Goal: Information Seeking & Learning: Learn about a topic

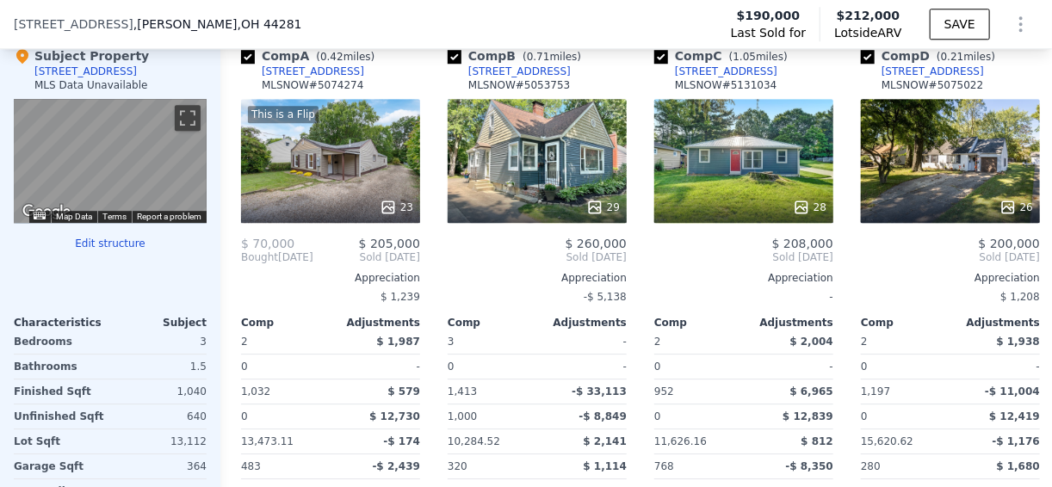
scroll to position [1922, 0]
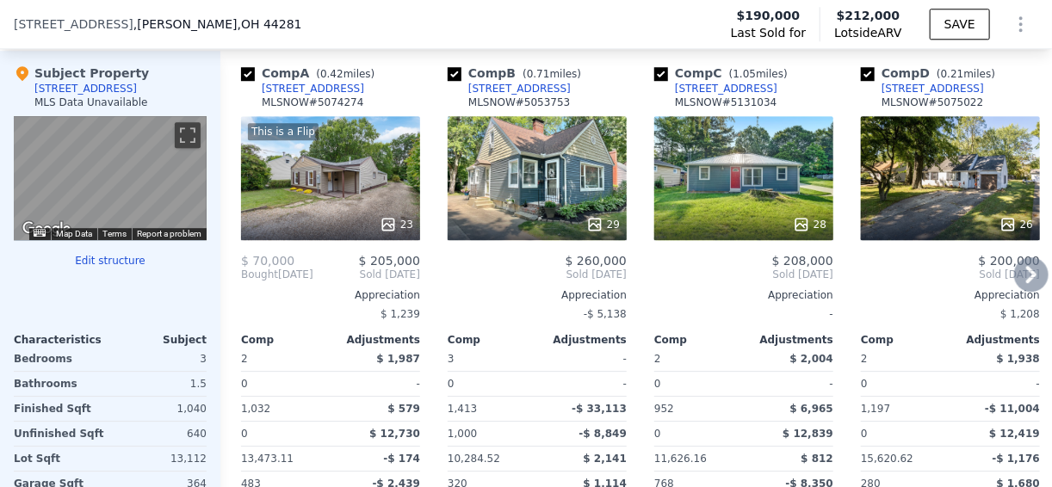
click at [1015, 278] on icon at bounding box center [1032, 275] width 34 height 34
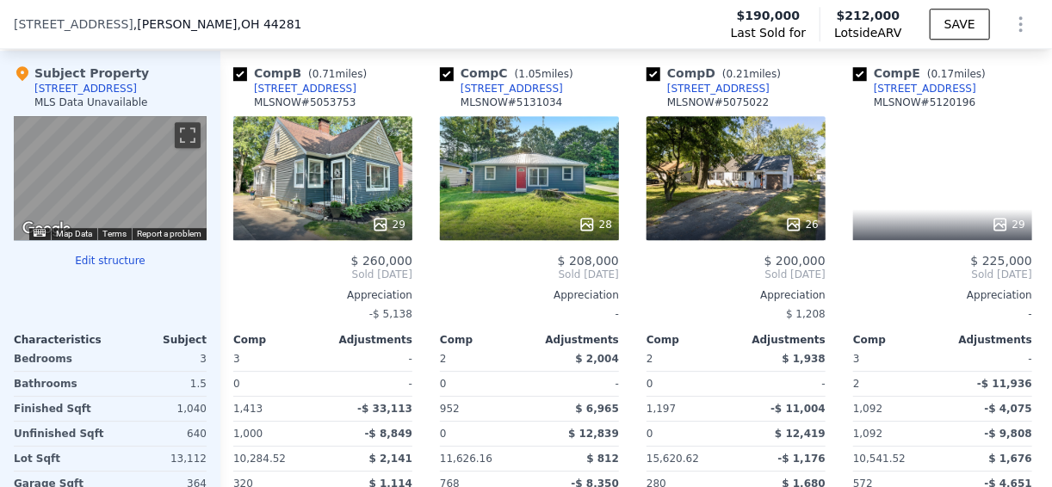
scroll to position [0, 413]
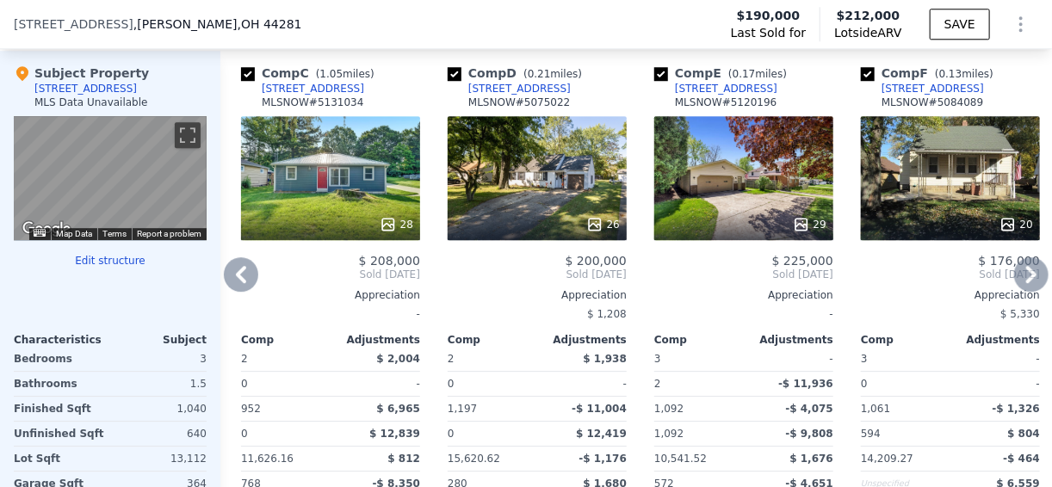
click at [1018, 282] on icon at bounding box center [1032, 275] width 34 height 34
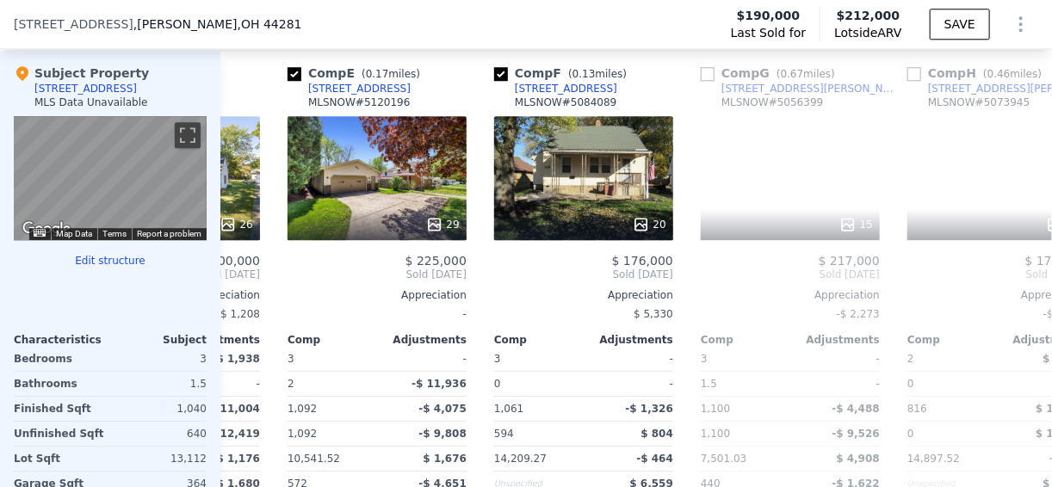
scroll to position [0, 827]
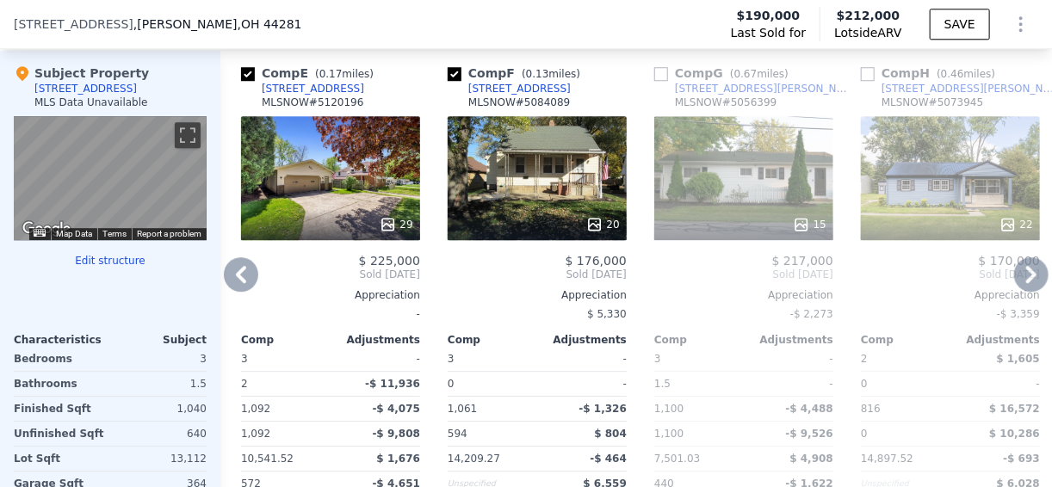
click at [1018, 282] on icon at bounding box center [1032, 275] width 34 height 34
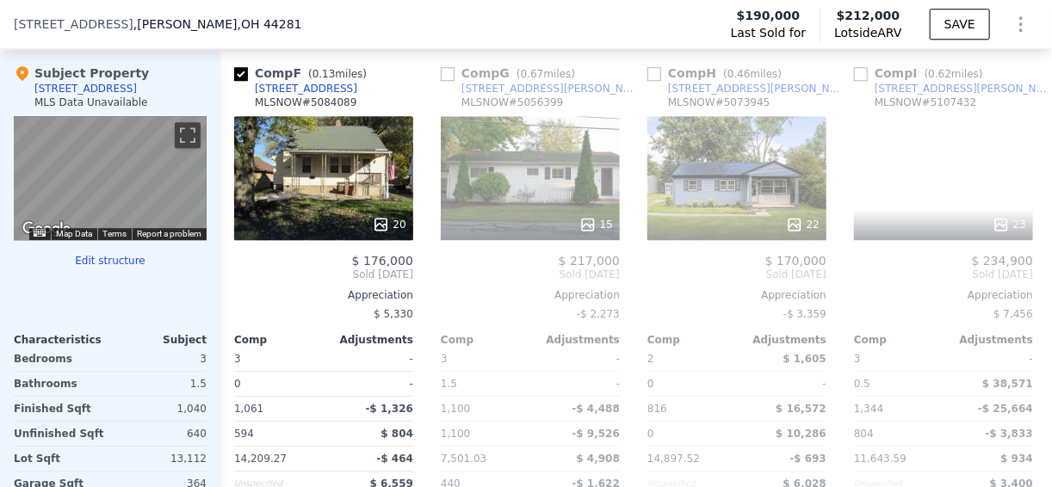
scroll to position [0, 1240]
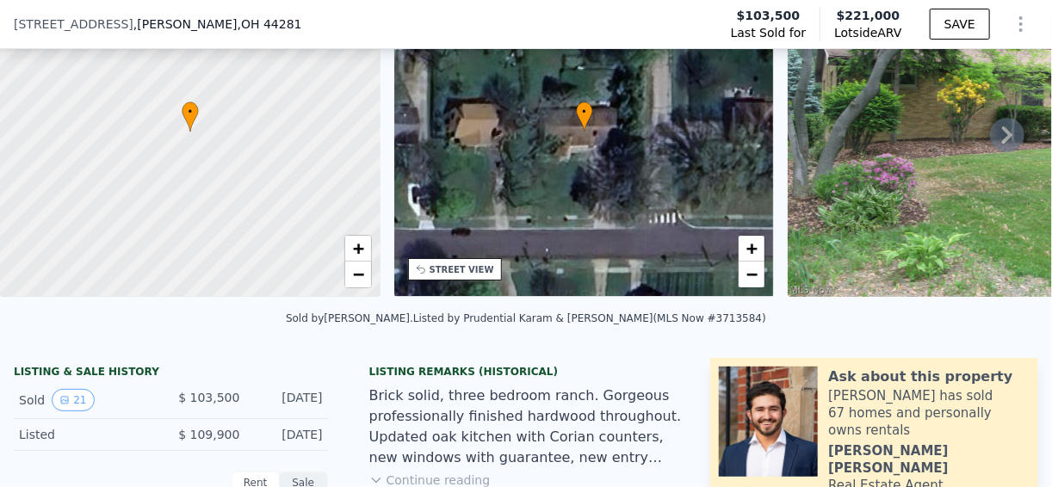
scroll to position [407, 0]
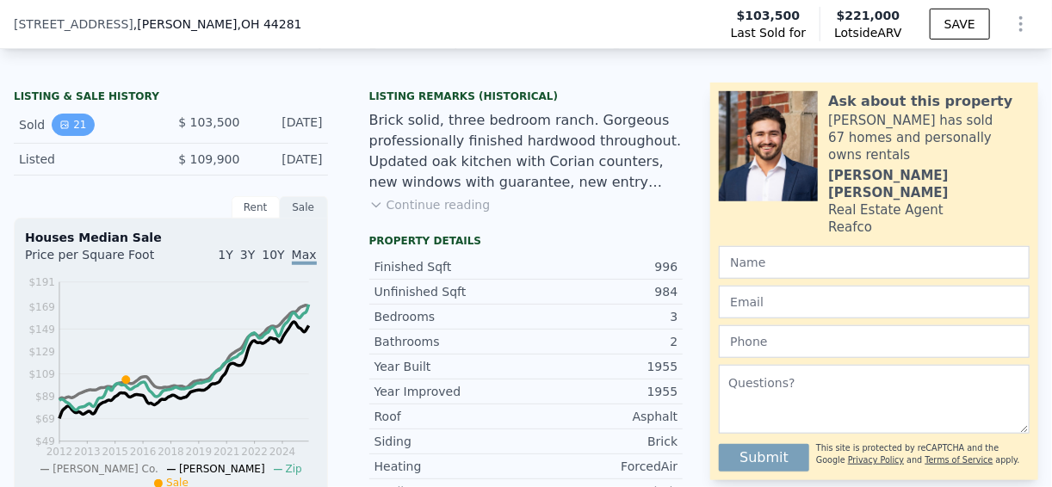
click at [76, 130] on button "21" at bounding box center [73, 125] width 42 height 22
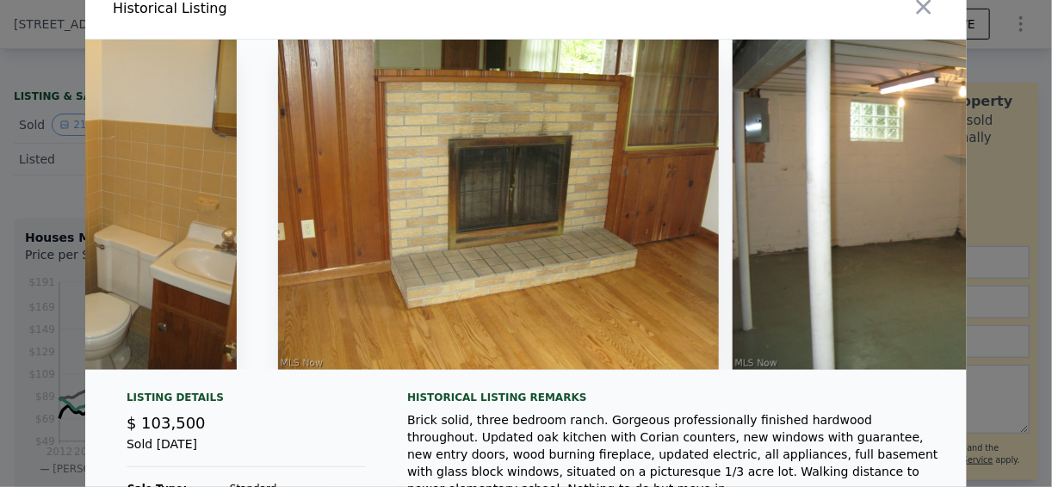
scroll to position [0, 0]
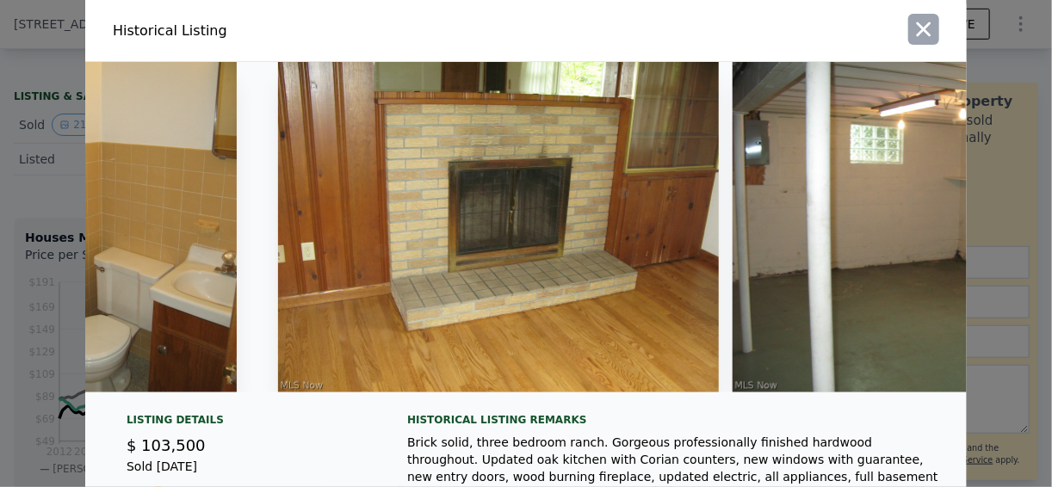
click at [915, 34] on icon "button" at bounding box center [924, 29] width 24 height 24
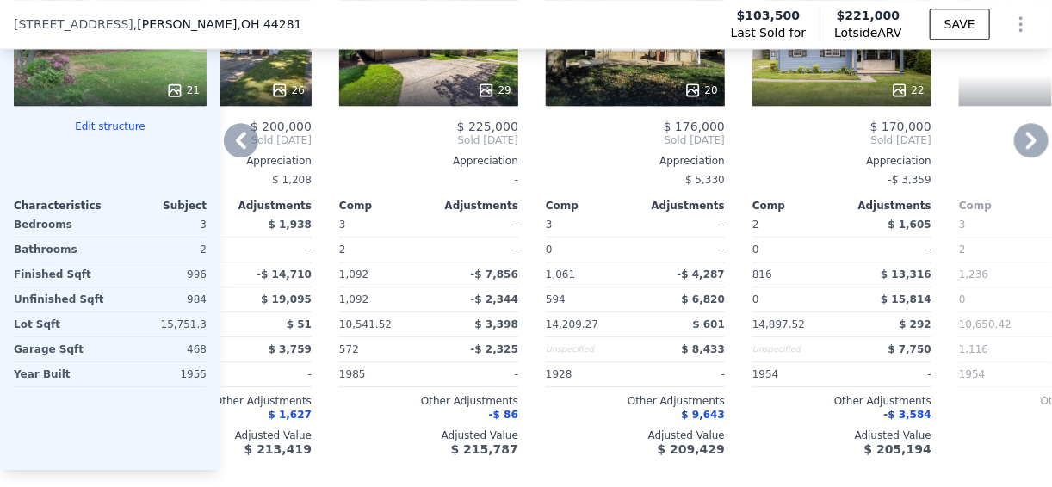
scroll to position [1922, 0]
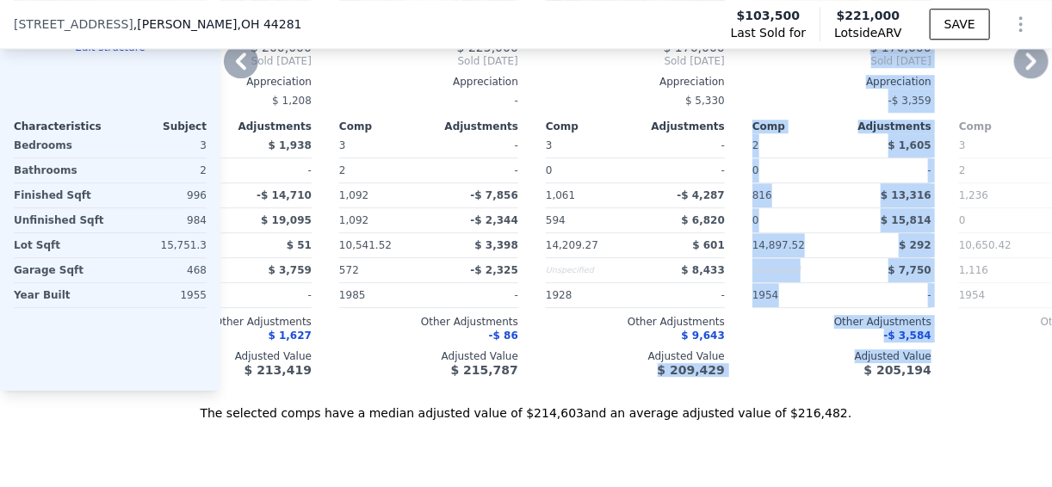
drag, startPoint x: 665, startPoint y: 407, endPoint x: 803, endPoint y: 408, distance: 137.8
click at [803, 391] on div "Comp A ( 0.45 miles) 253 Euclid Ave MLSNOW # 5074274 This is a Flip 23 $ 70,000…" at bounding box center [636, 114] width 832 height 554
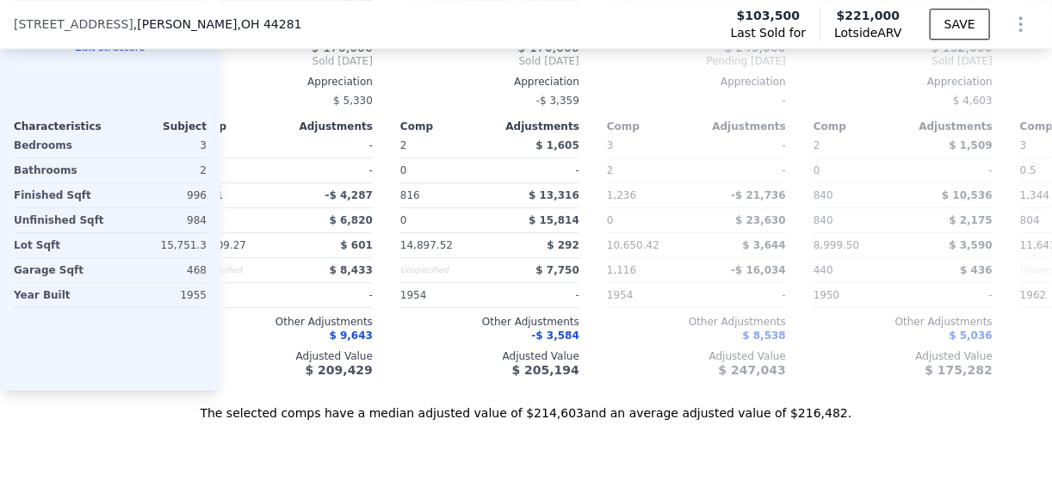
click at [858, 422] on div "The selected comps have a median adjusted value of $214,603 and an average adju…" at bounding box center [526, 406] width 1052 height 31
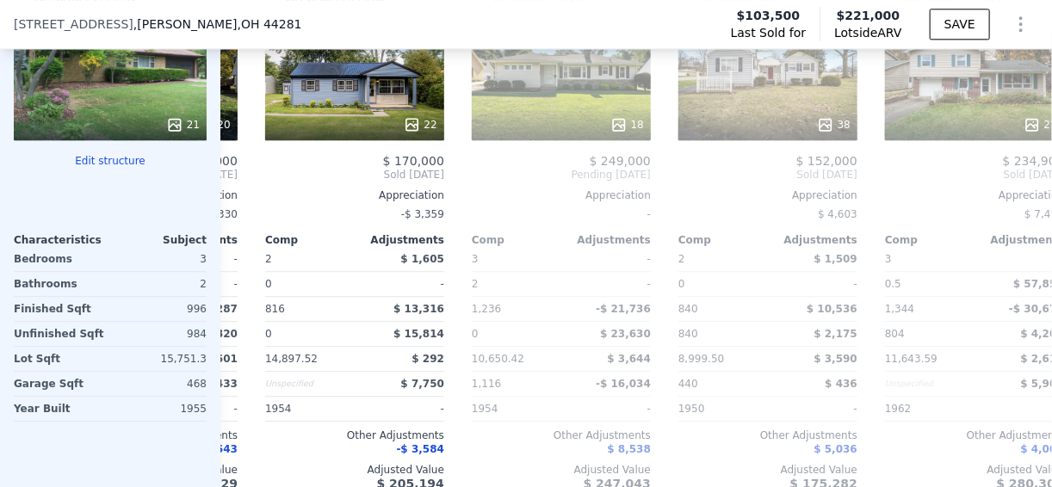
scroll to position [1784, 0]
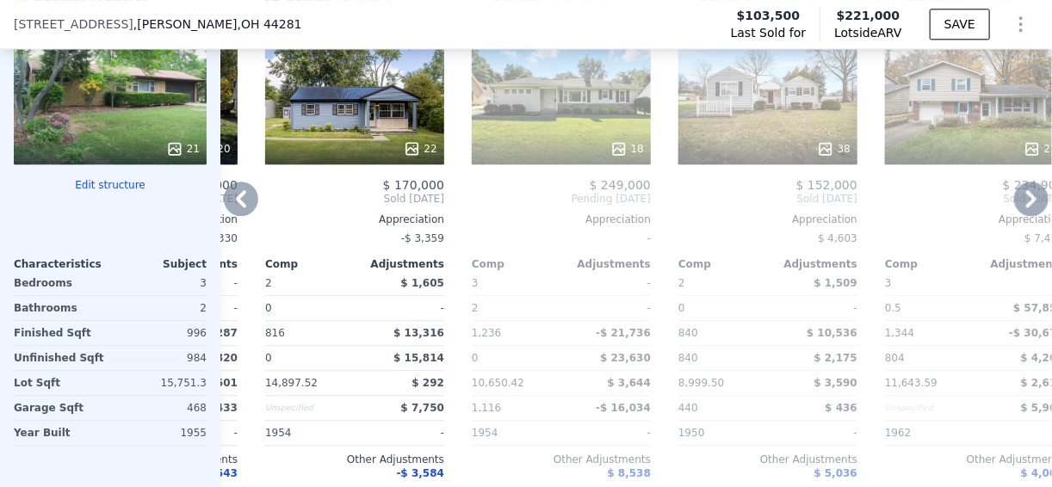
click at [586, 127] on div "18" at bounding box center [561, 102] width 179 height 124
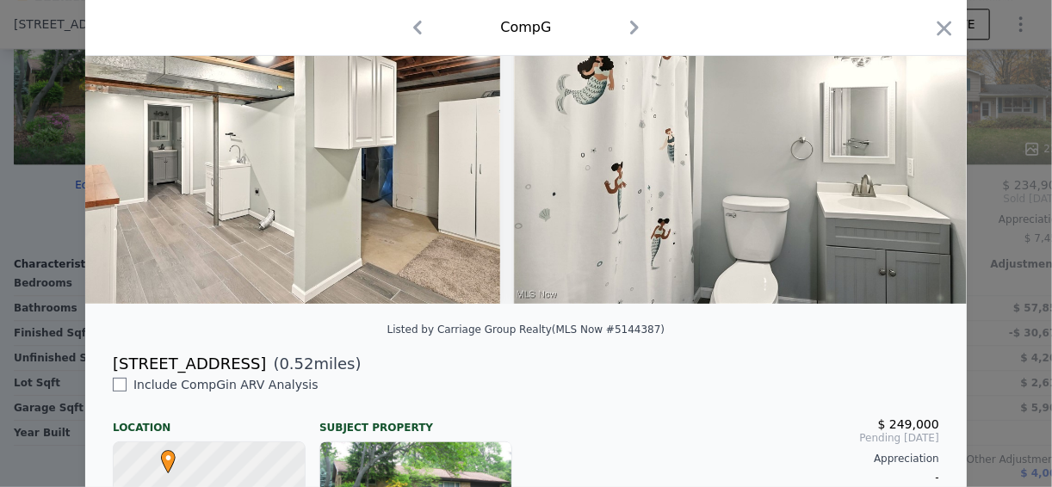
scroll to position [0, 8241]
